Goal: Task Accomplishment & Management: Manage account settings

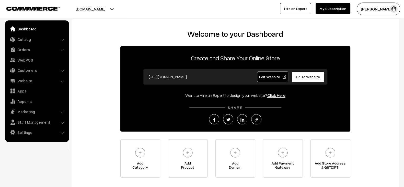
click at [370, 7] on button "Somnath Basu" at bounding box center [377, 9] width 43 height 13
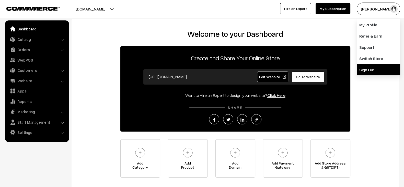
click at [369, 71] on link "Sign Out" at bounding box center [377, 69] width 43 height 11
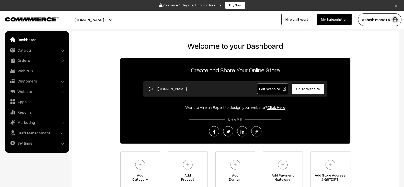
click at [179, 90] on input "[URL][DOMAIN_NAME]" at bounding box center [196, 88] width 101 height 10
click at [179, 90] on input "https://cakeapp.in" at bounding box center [196, 88] width 101 height 10
click at [380, 23] on button "ashish mendira…" at bounding box center [379, 19] width 43 height 13
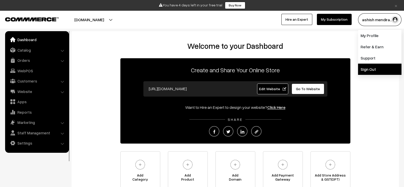
click at [370, 69] on link "Sign Out" at bounding box center [379, 69] width 43 height 11
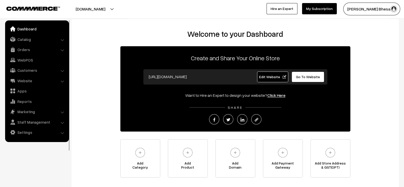
click at [390, 10] on img "button" at bounding box center [394, 9] width 8 height 8
click at [32, 48] on link "Orders" at bounding box center [36, 49] width 61 height 9
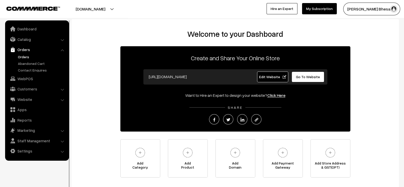
click at [23, 55] on link "Orders" at bounding box center [42, 56] width 51 height 5
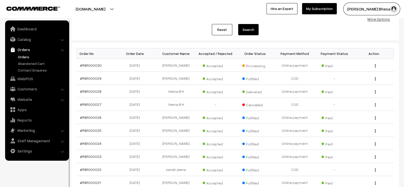
scroll to position [56, 0]
click at [91, 64] on link "#RB1000030" at bounding box center [91, 65] width 22 height 4
